Goal: Contribute content: Contribute content

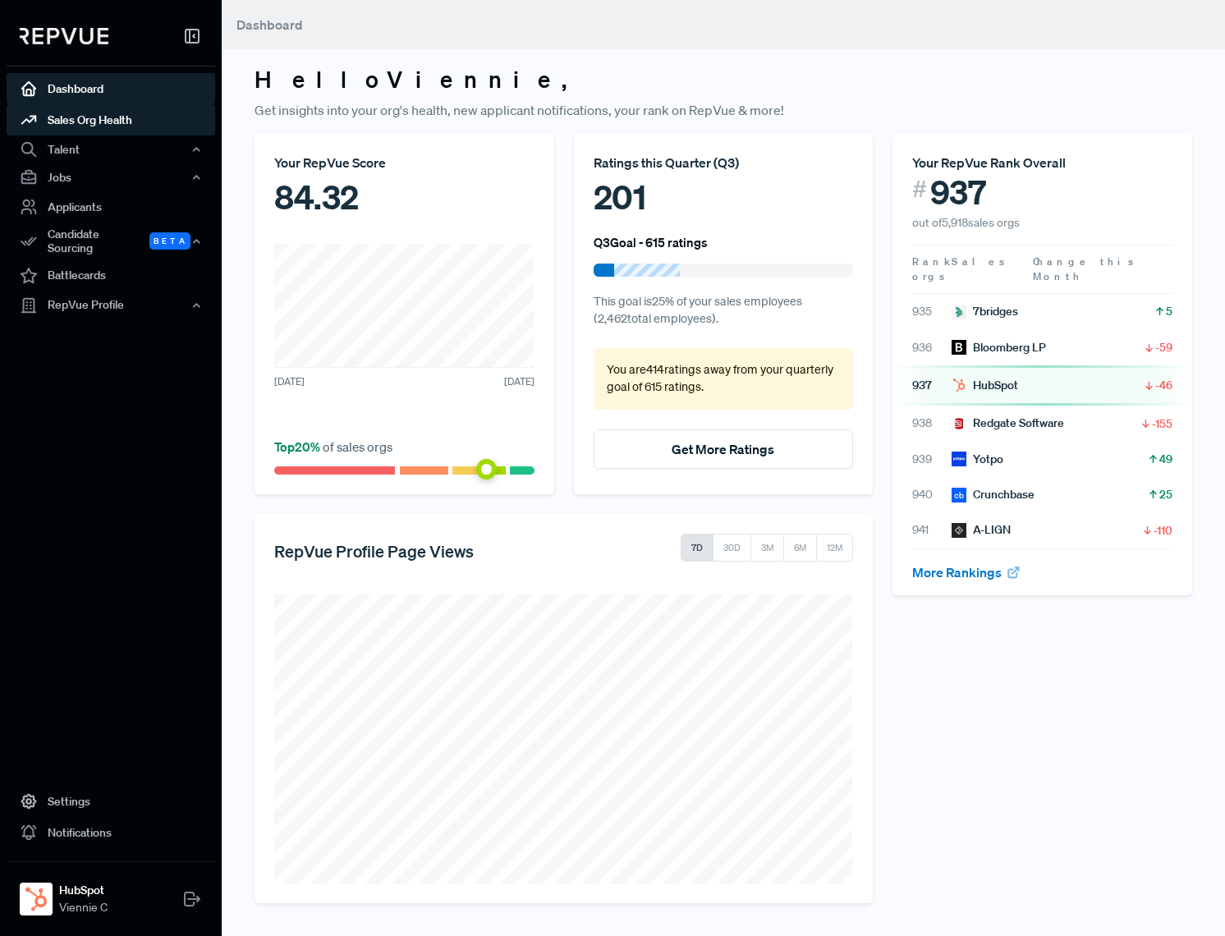
click at [124, 121] on link "Sales Org Health" at bounding box center [111, 119] width 209 height 31
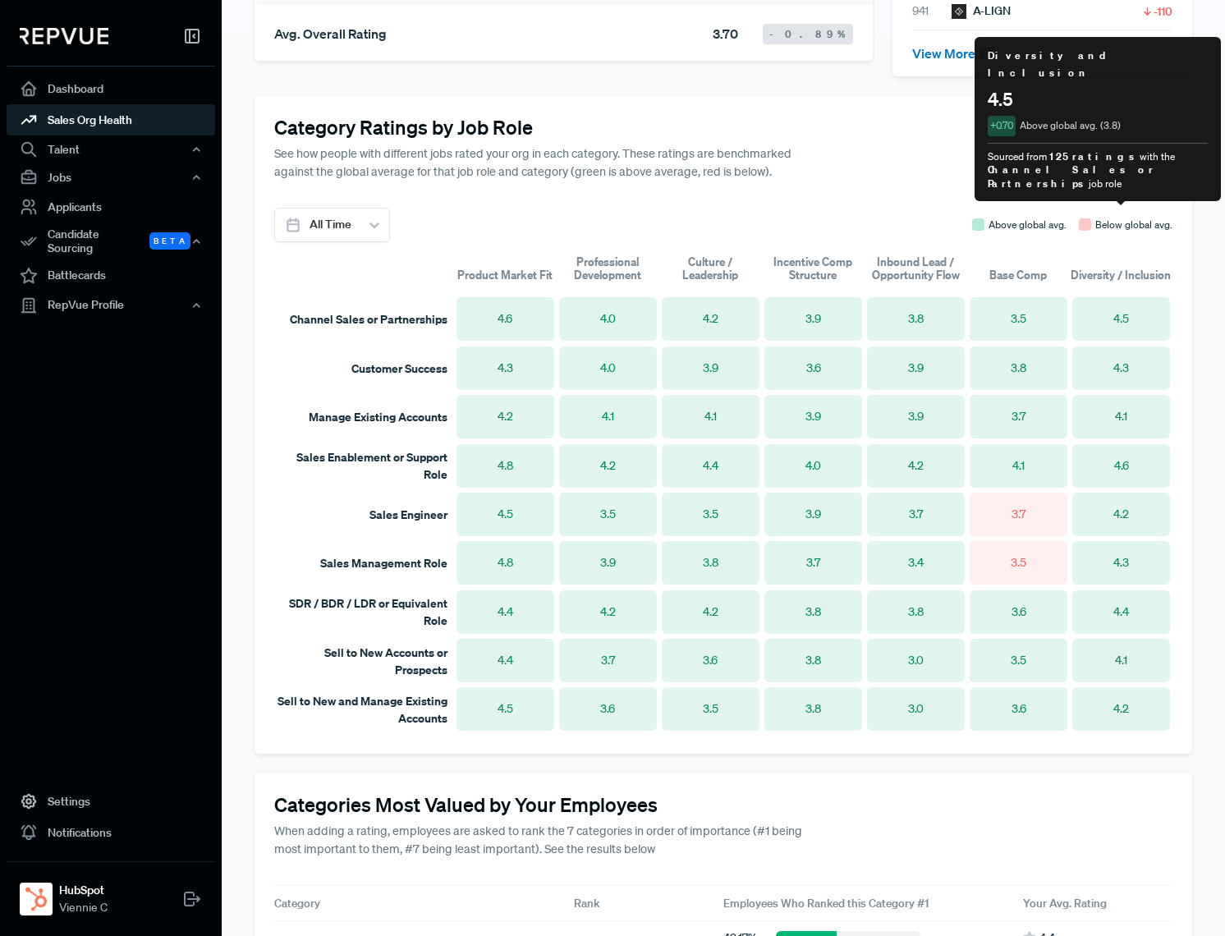
scroll to position [1035, 0]
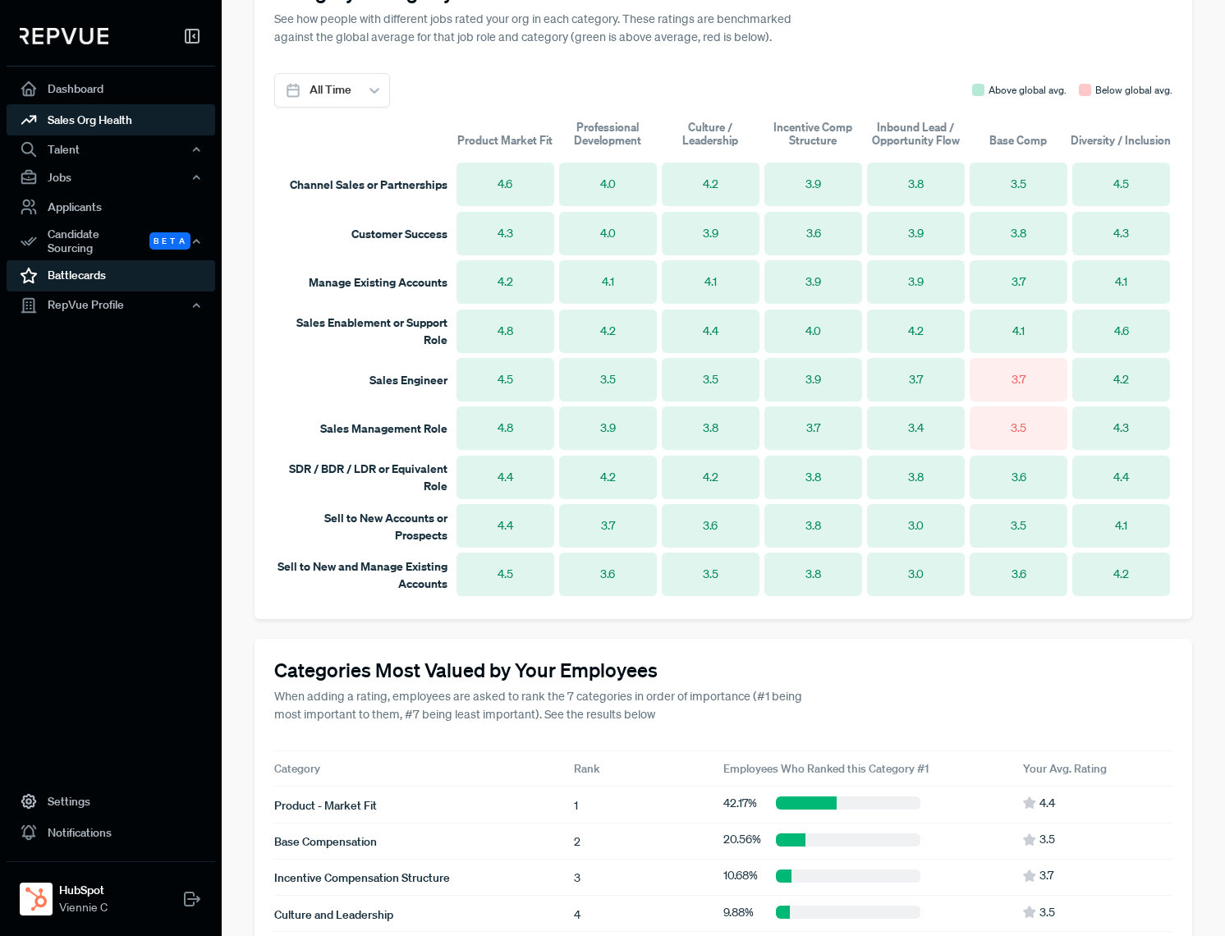
click at [110, 271] on link "Battlecards" at bounding box center [111, 275] width 209 height 31
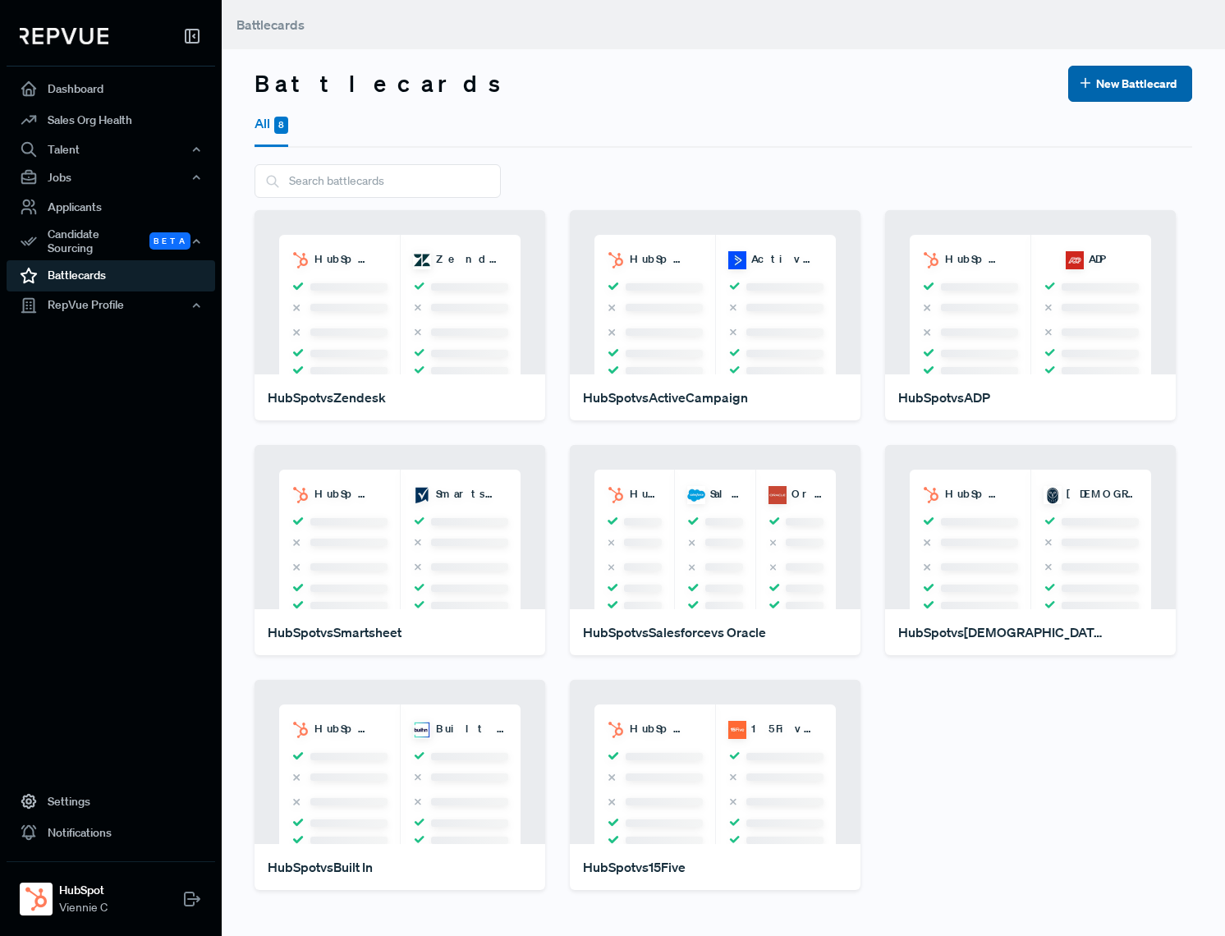
click at [1119, 86] on button "New Battlecard" at bounding box center [1131, 84] width 124 height 36
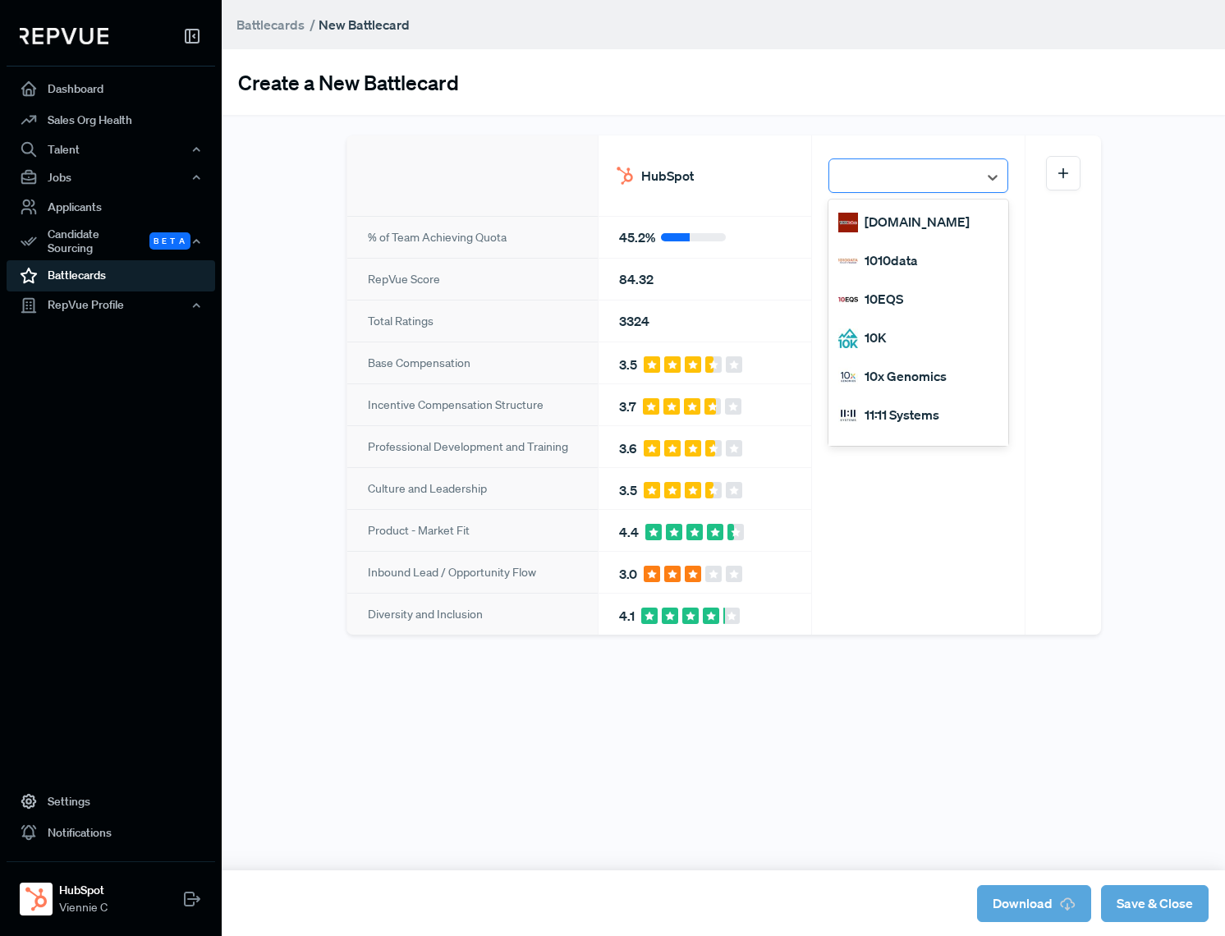
click at [967, 163] on div at bounding box center [904, 177] width 132 height 29
type input "salesforce"
click at [914, 259] on div "Salesforce" at bounding box center [919, 260] width 180 height 39
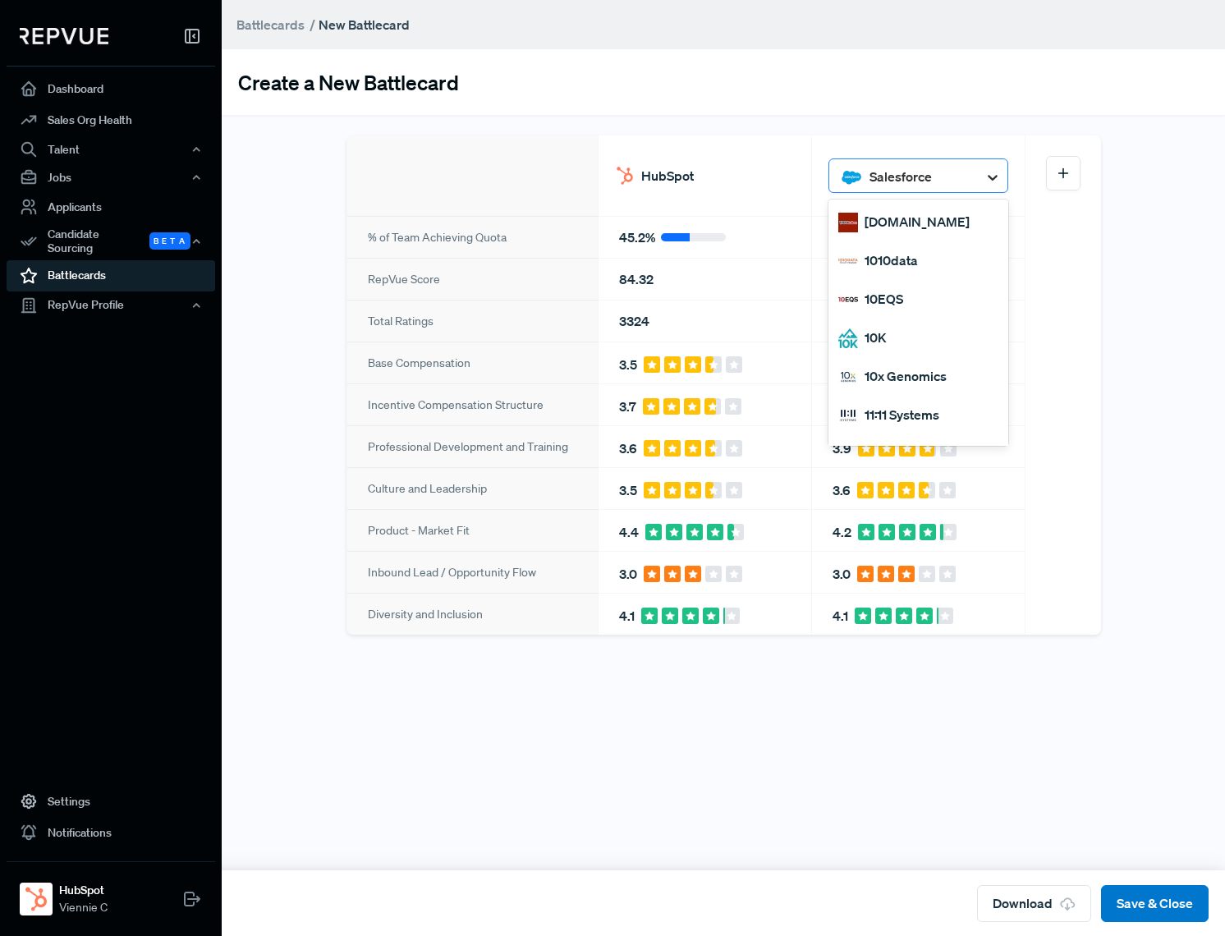
click at [987, 178] on icon at bounding box center [993, 177] width 16 height 16
type input "oracle"
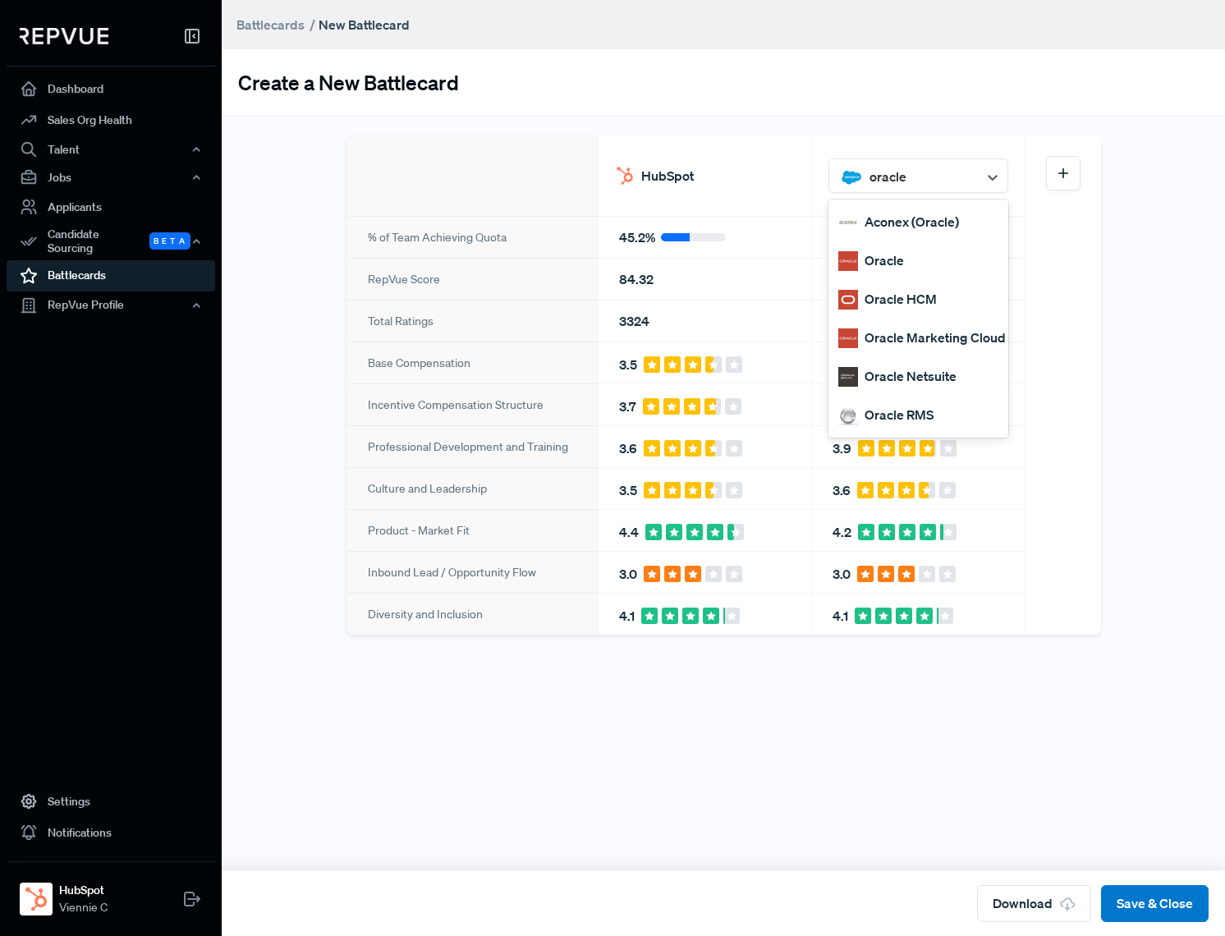
click at [931, 261] on div "Oracle" at bounding box center [919, 260] width 180 height 39
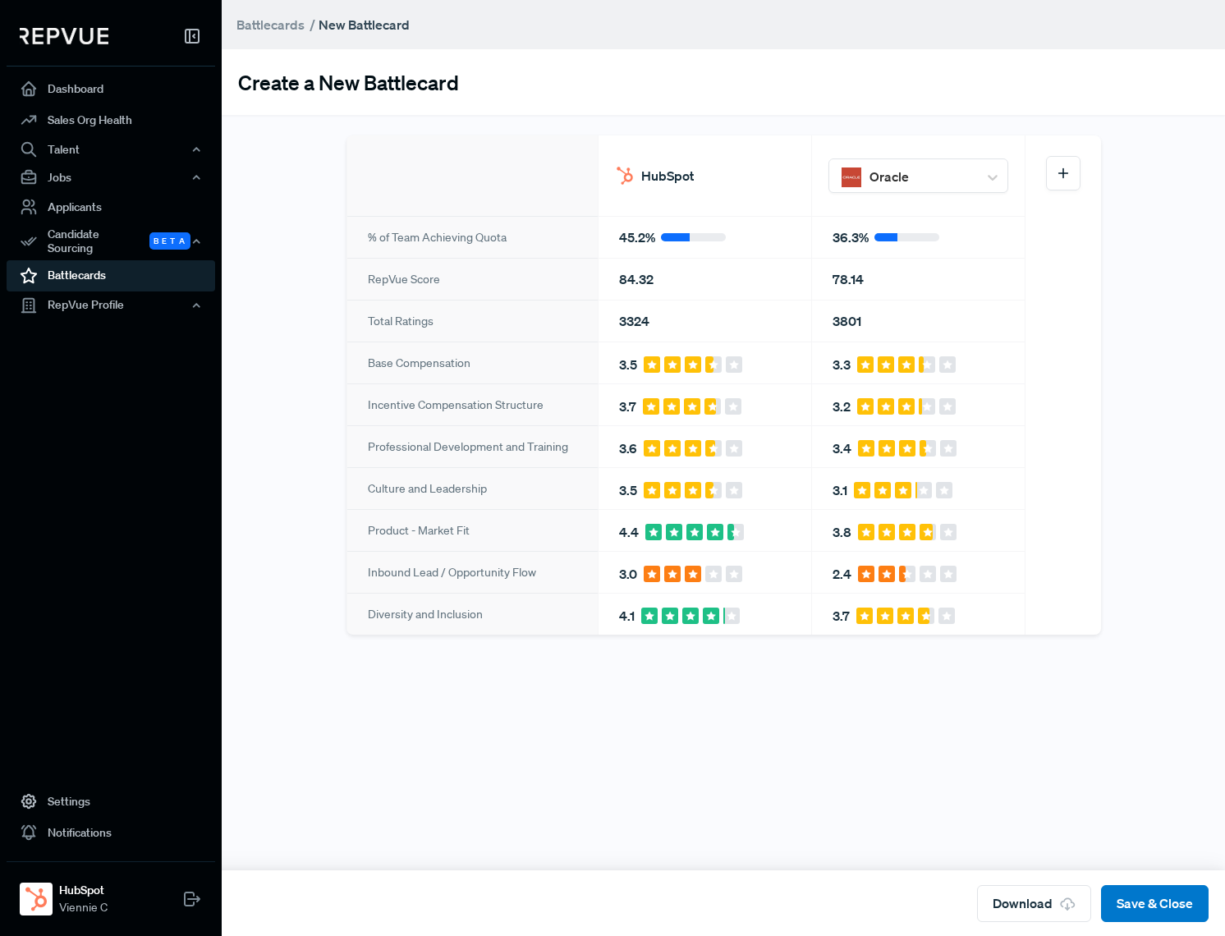
click at [940, 193] on div "Oracle" at bounding box center [918, 176] width 213 height 80
click at [937, 171] on div at bounding box center [920, 177] width 100 height 29
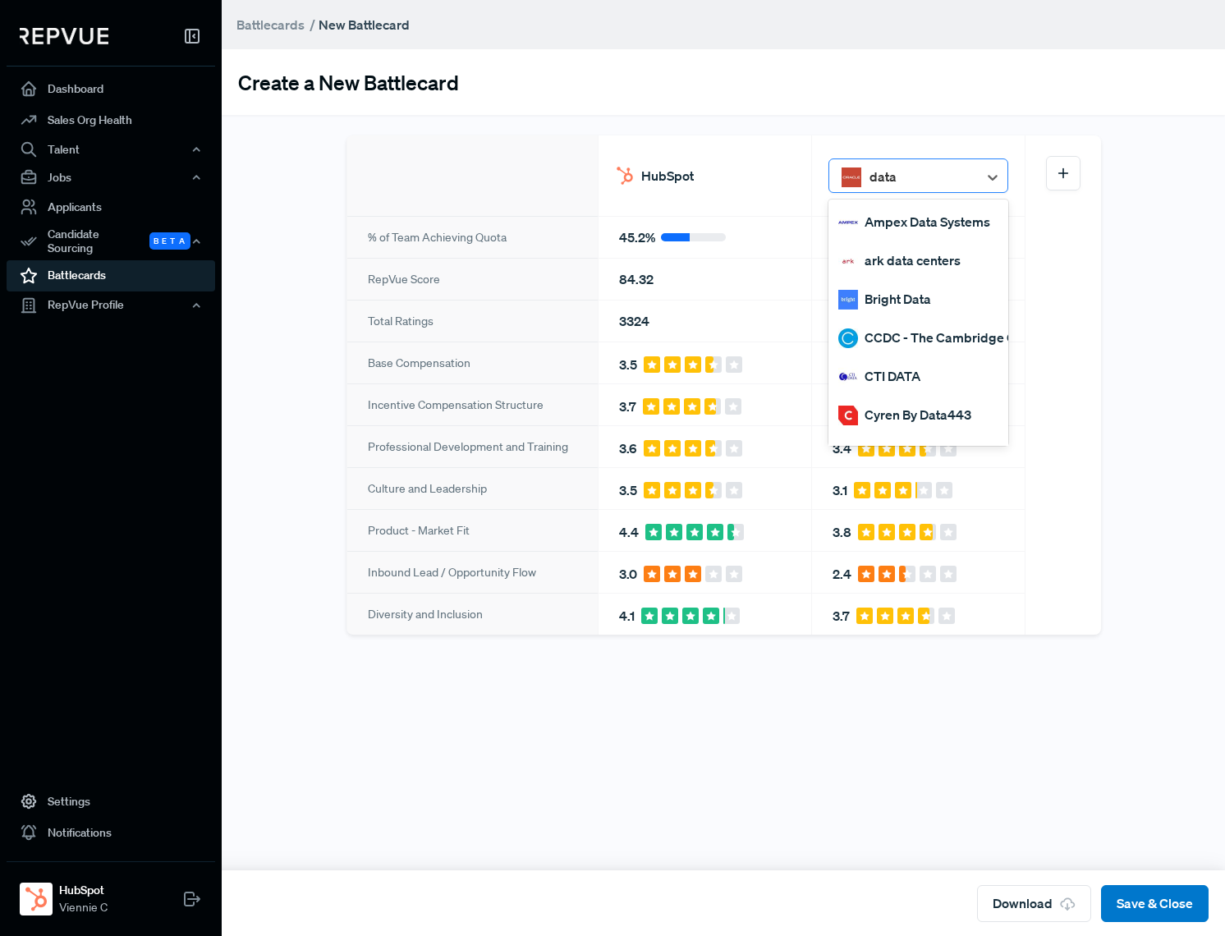
type input "datad"
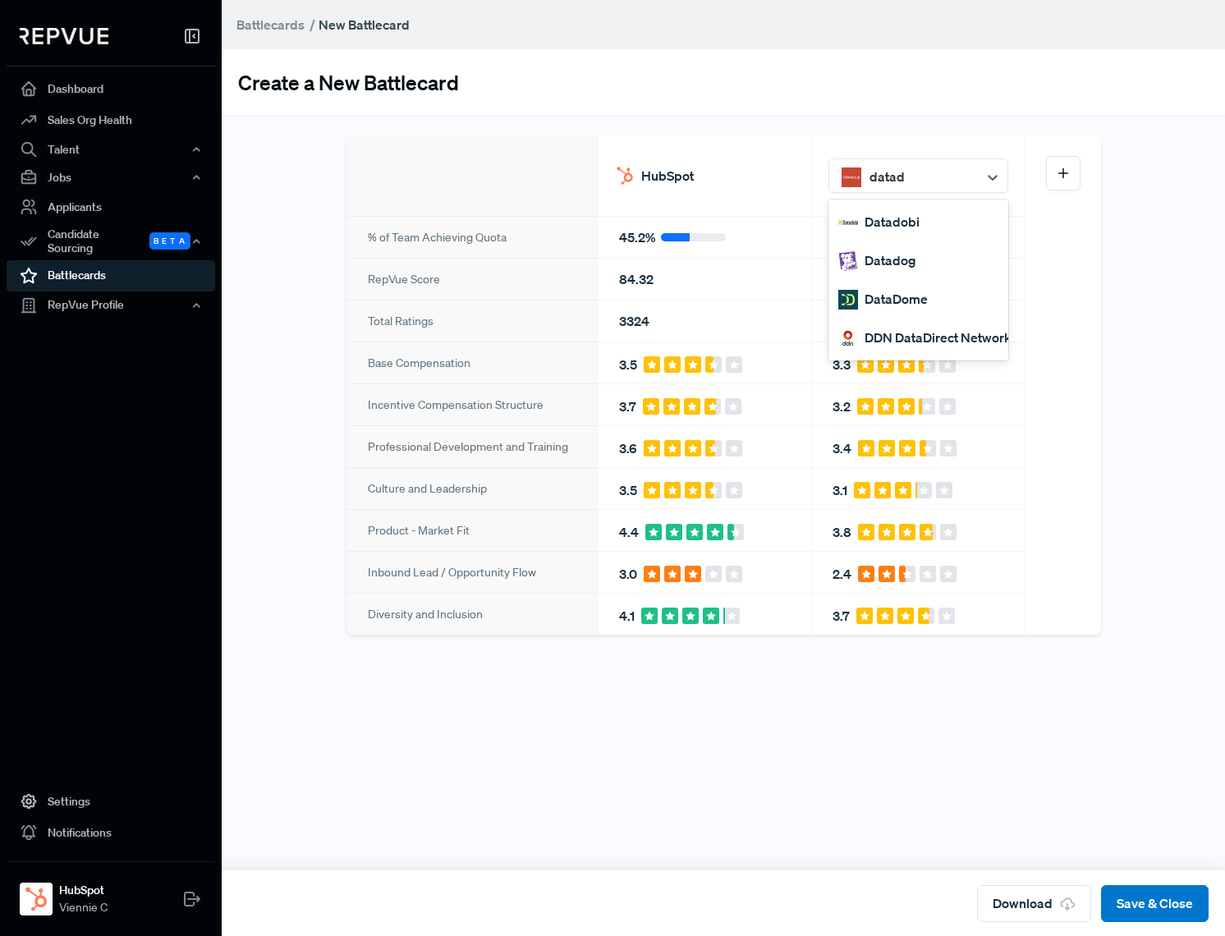
click at [894, 261] on div "Datadog" at bounding box center [919, 260] width 180 height 39
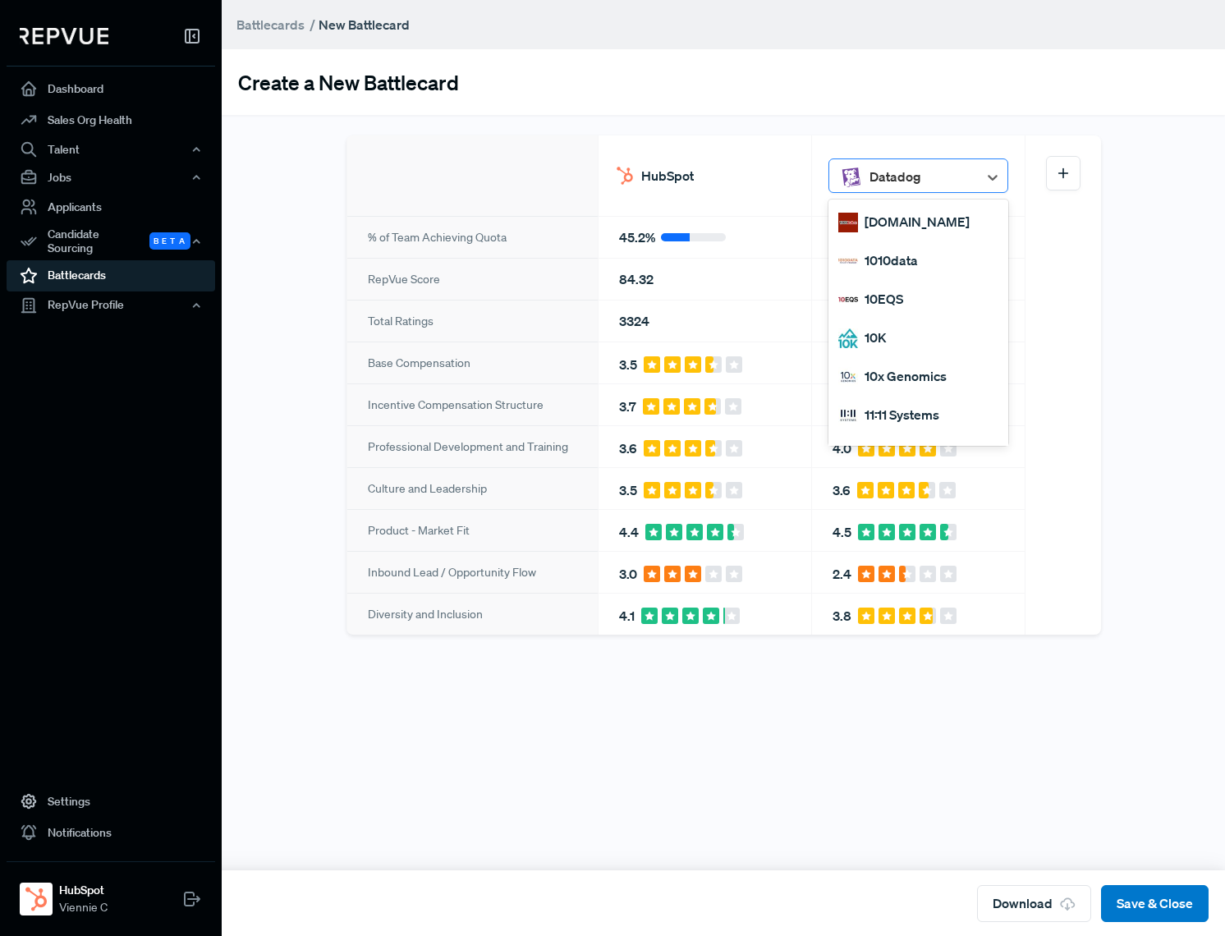
click at [946, 176] on div at bounding box center [920, 177] width 100 height 29
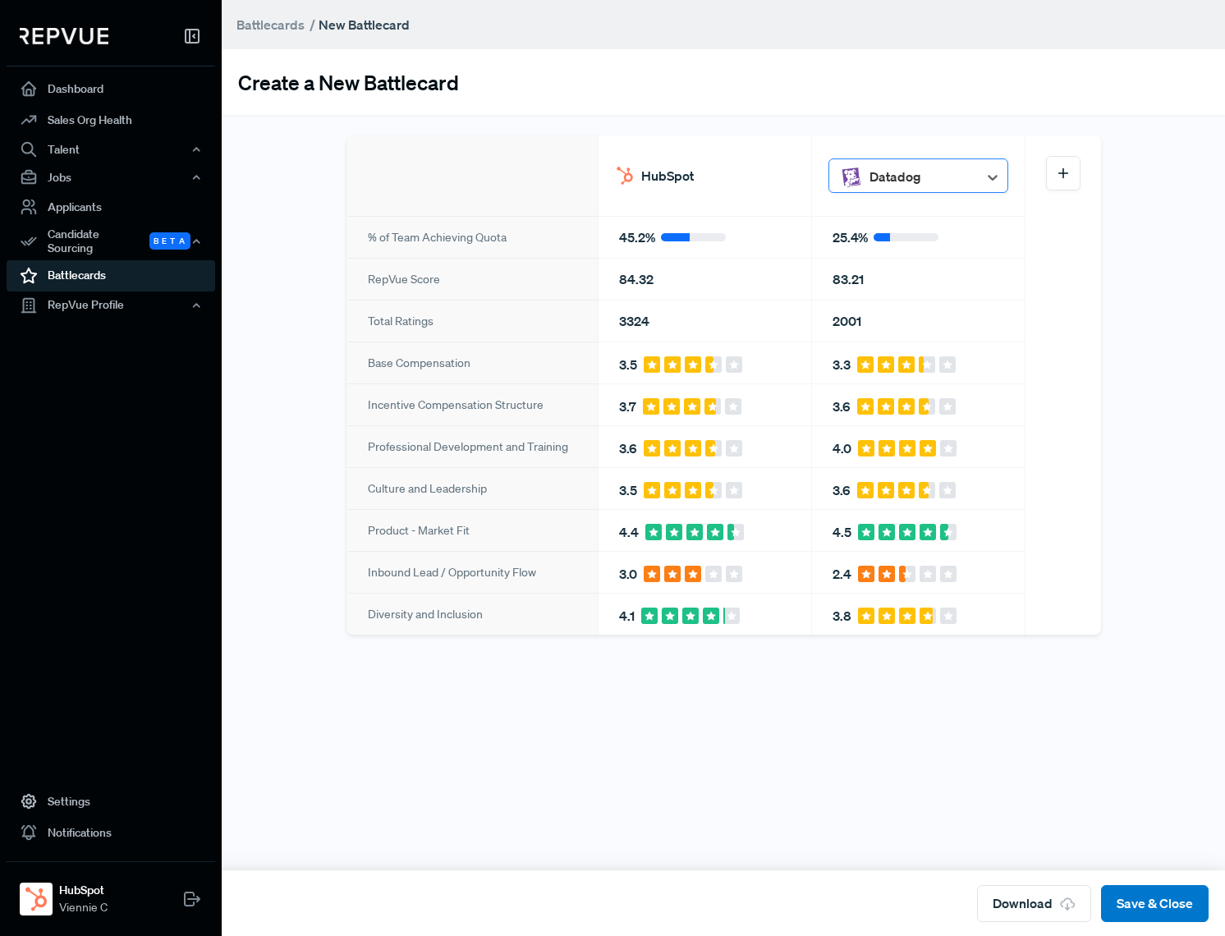
click at [918, 177] on div at bounding box center [920, 177] width 100 height 29
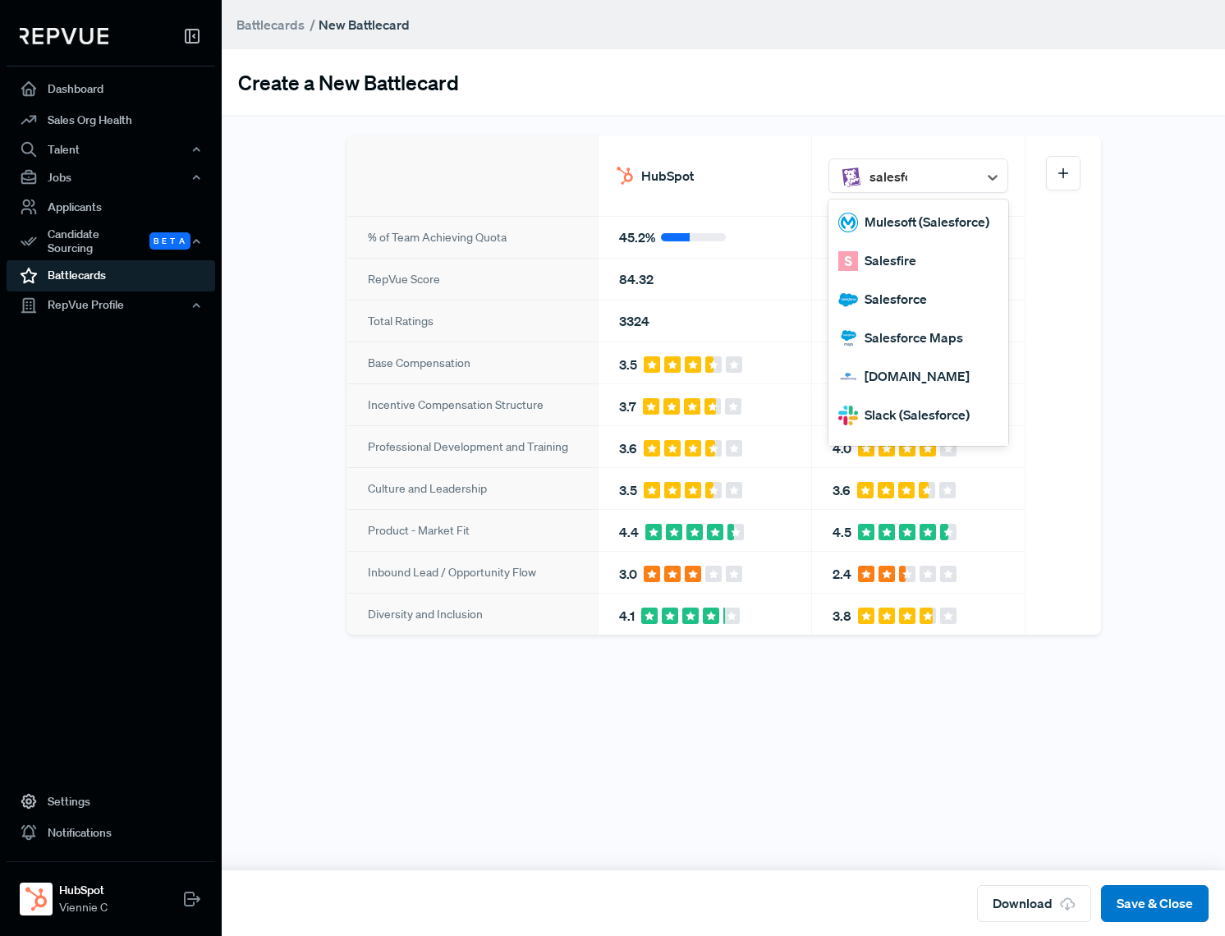
type input "salesfor"
click at [933, 268] on div "Salesforce" at bounding box center [919, 260] width 180 height 39
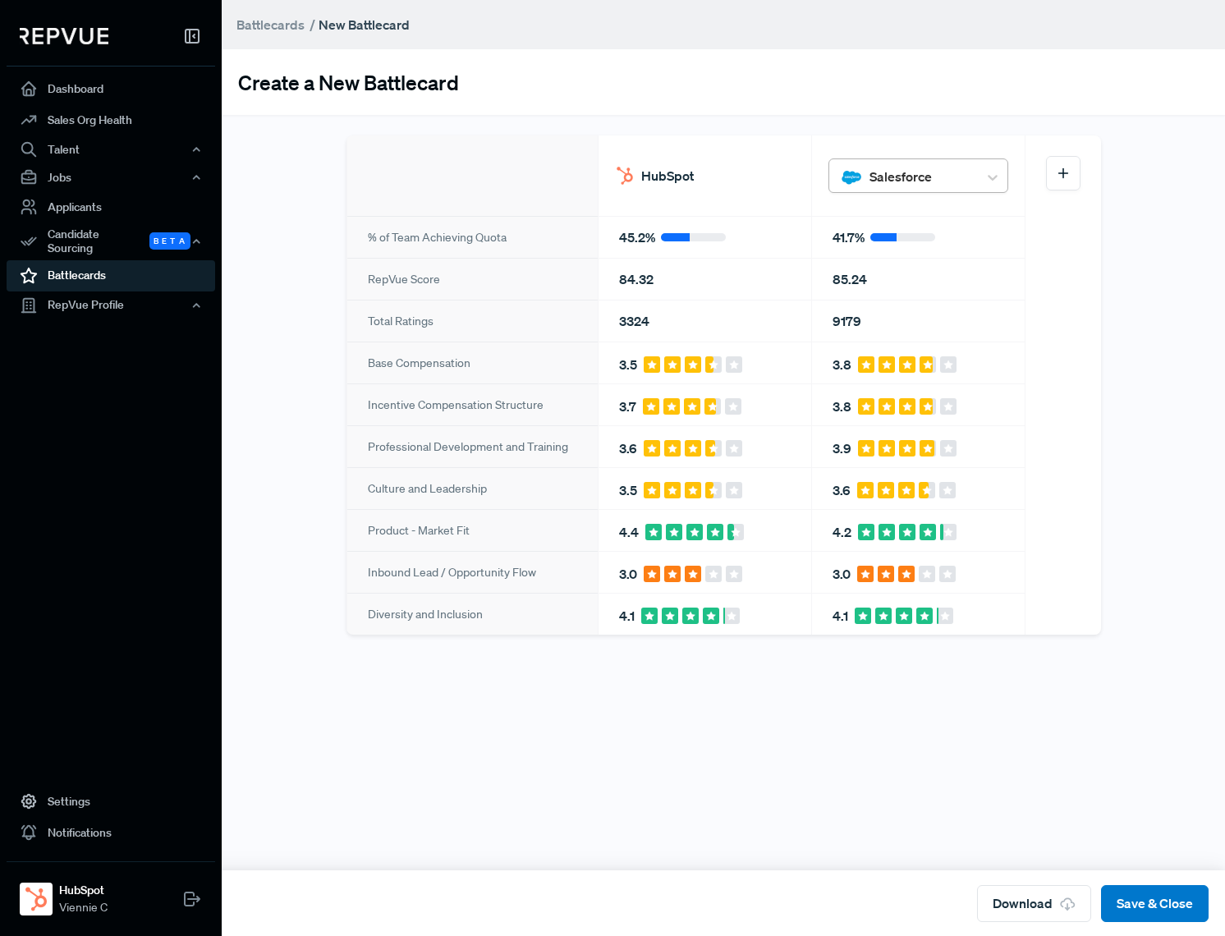
click at [949, 175] on div at bounding box center [920, 177] width 100 height 29
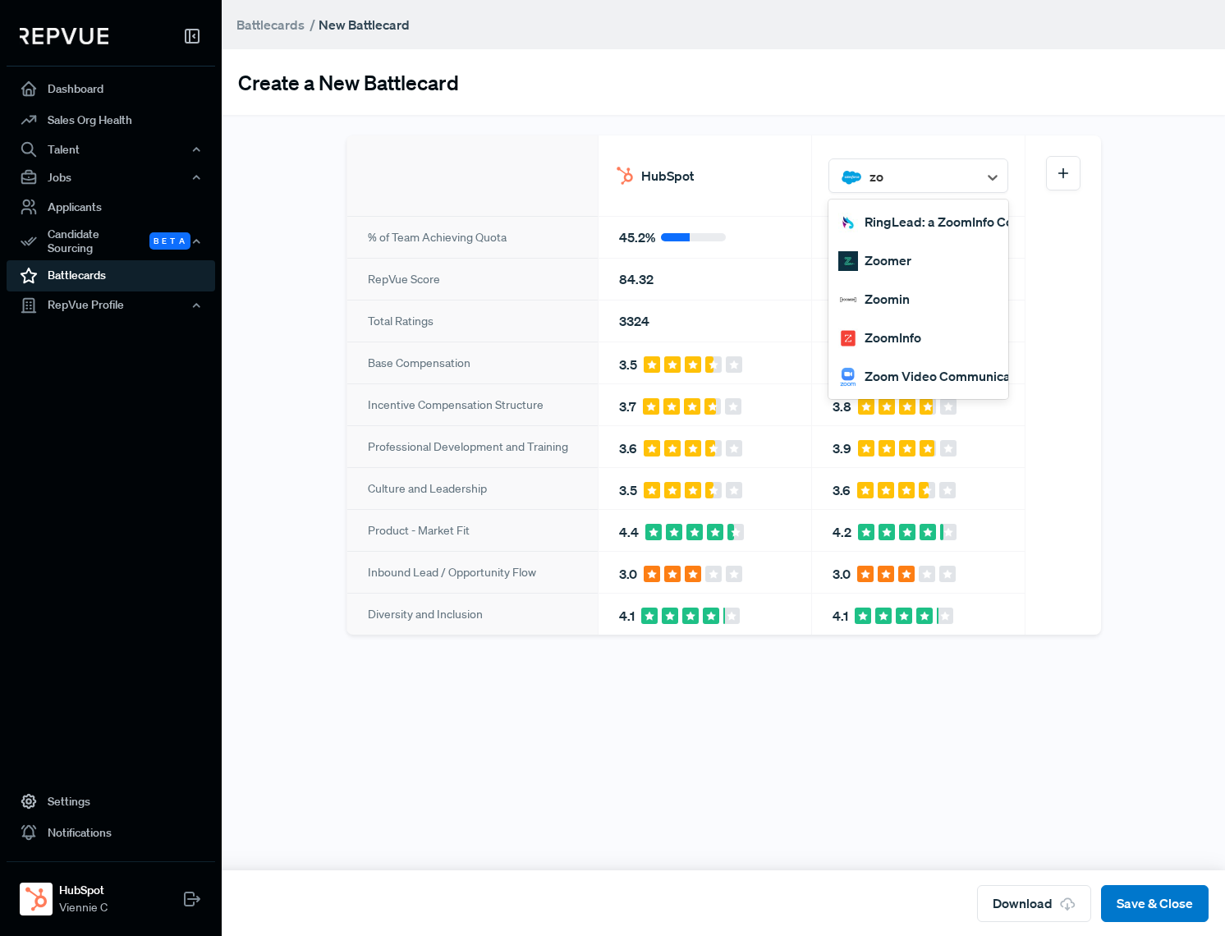
type input "z"
click at [1175, 411] on div "Create a New Battlecard % of Team Achieving Quota RepVue Score Total Ratings Ba…" at bounding box center [724, 393] width 938 height 655
